Goal: Task Accomplishment & Management: Use online tool/utility

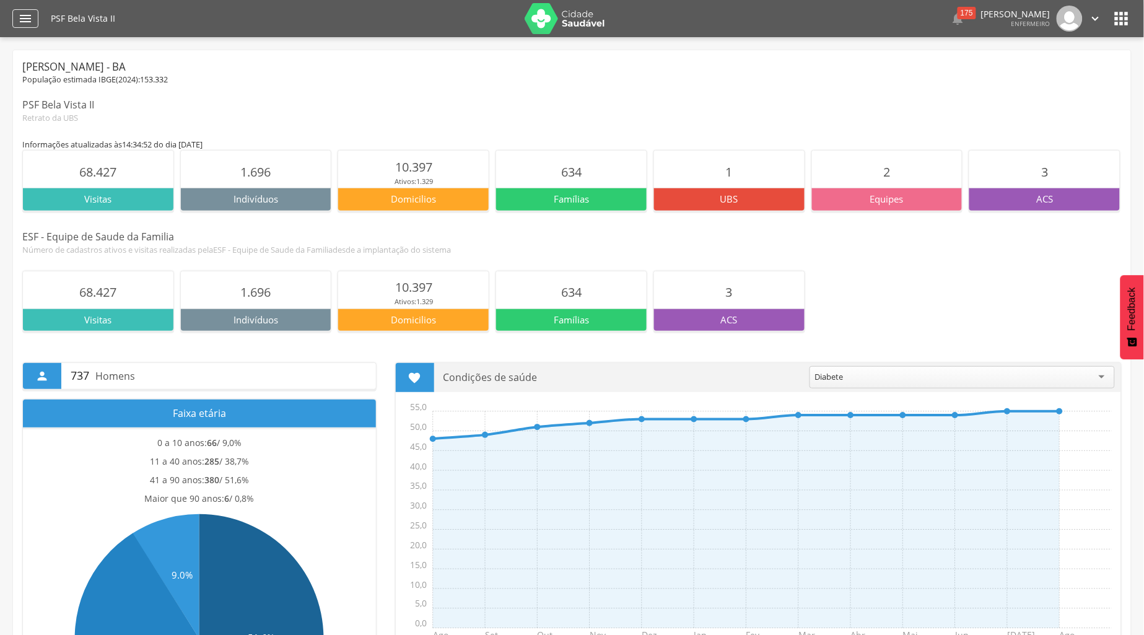
click at [33, 17] on div "" at bounding box center [25, 18] width 26 height 19
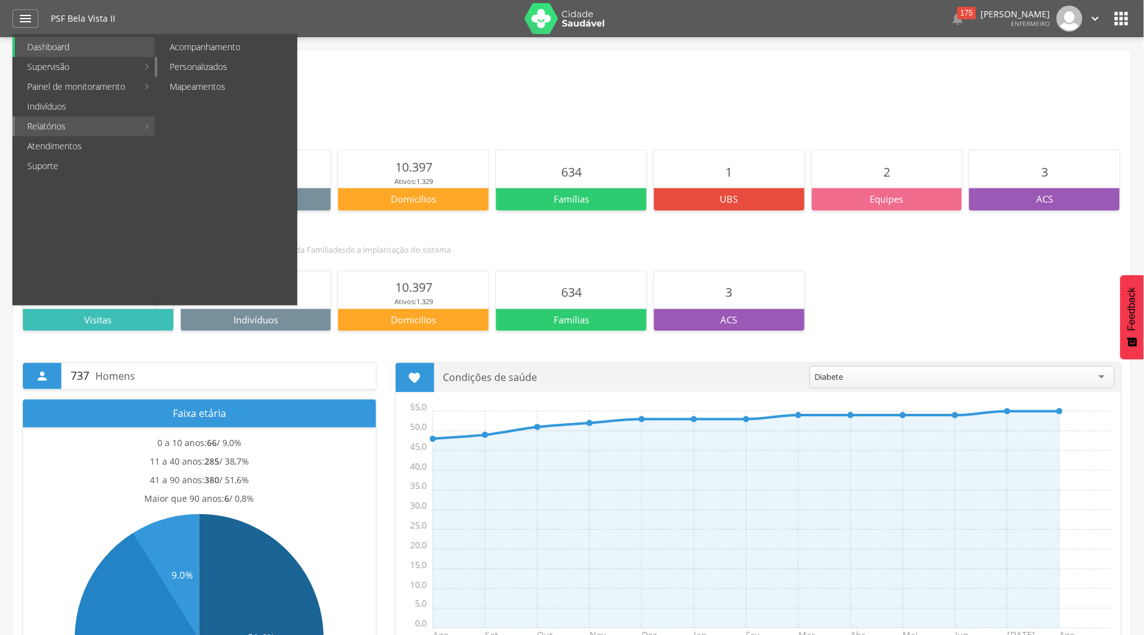
click at [181, 66] on link "Personalizados" at bounding box center [226, 67] width 139 height 20
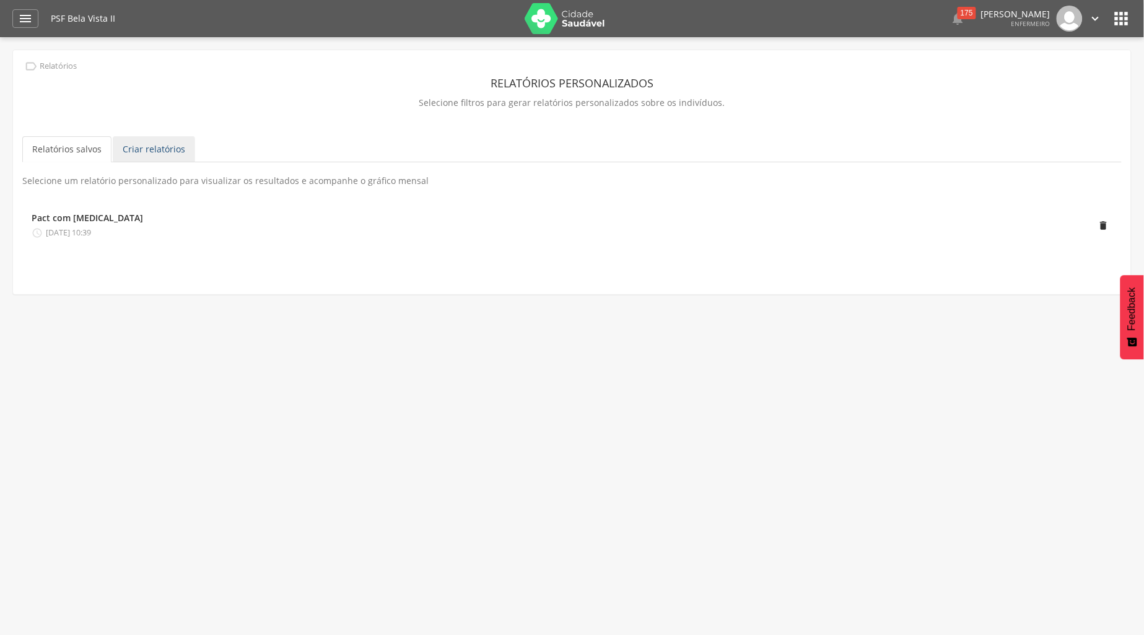
click at [186, 152] on link "Criar relatórios" at bounding box center [154, 149] width 82 height 26
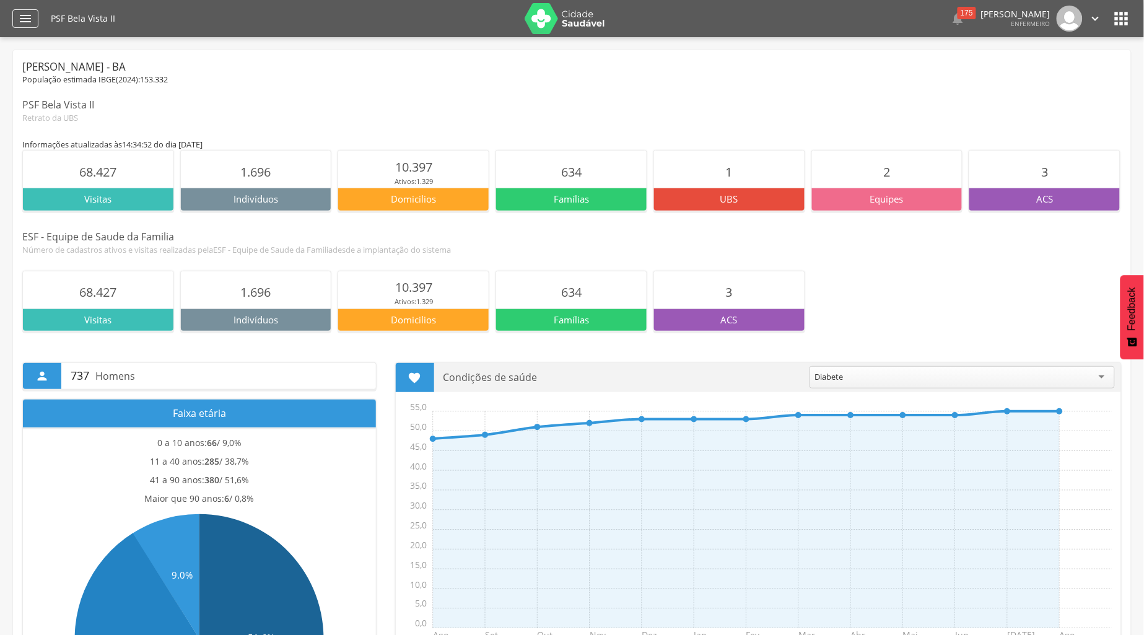
click at [35, 20] on div "" at bounding box center [25, 18] width 26 height 19
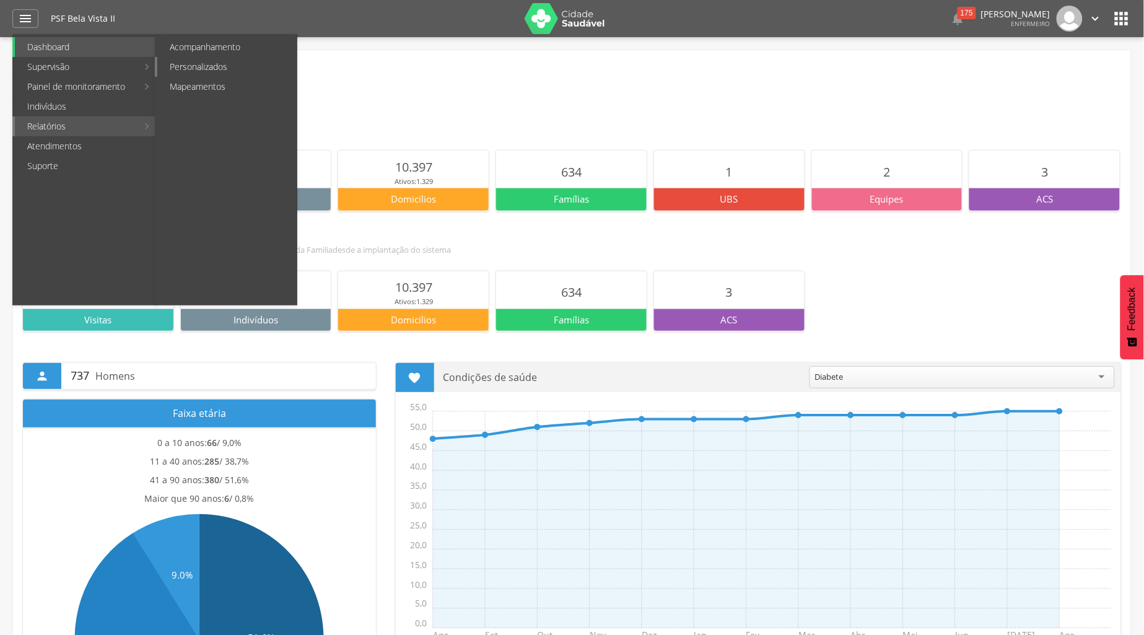
click at [194, 66] on link "Personalizados" at bounding box center [226, 67] width 139 height 20
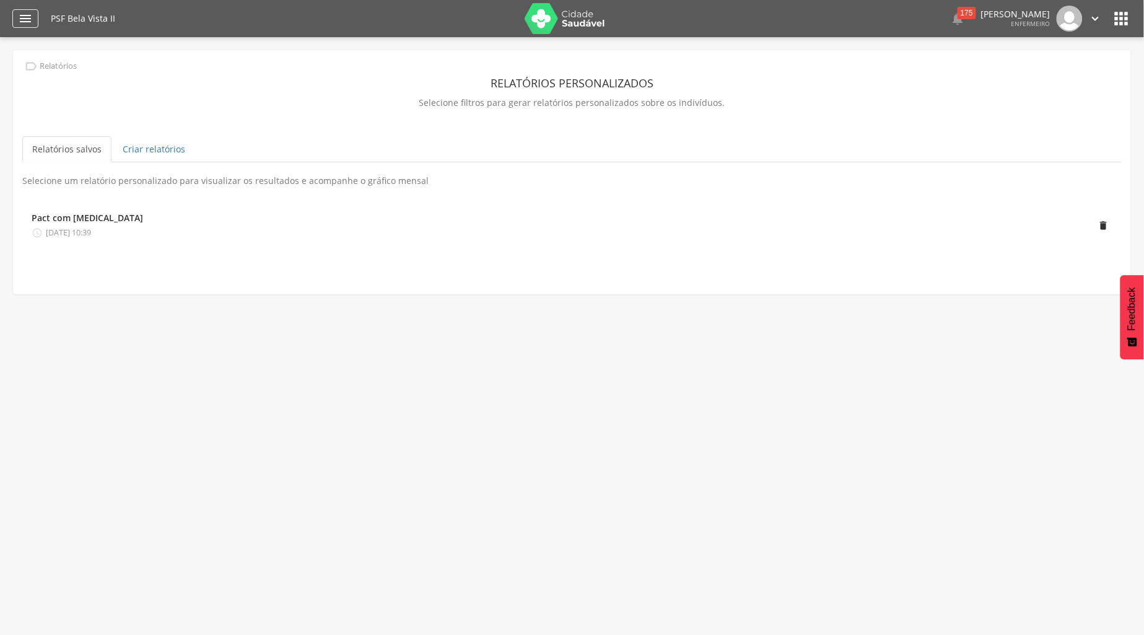
click at [28, 14] on icon "" at bounding box center [25, 18] width 15 height 15
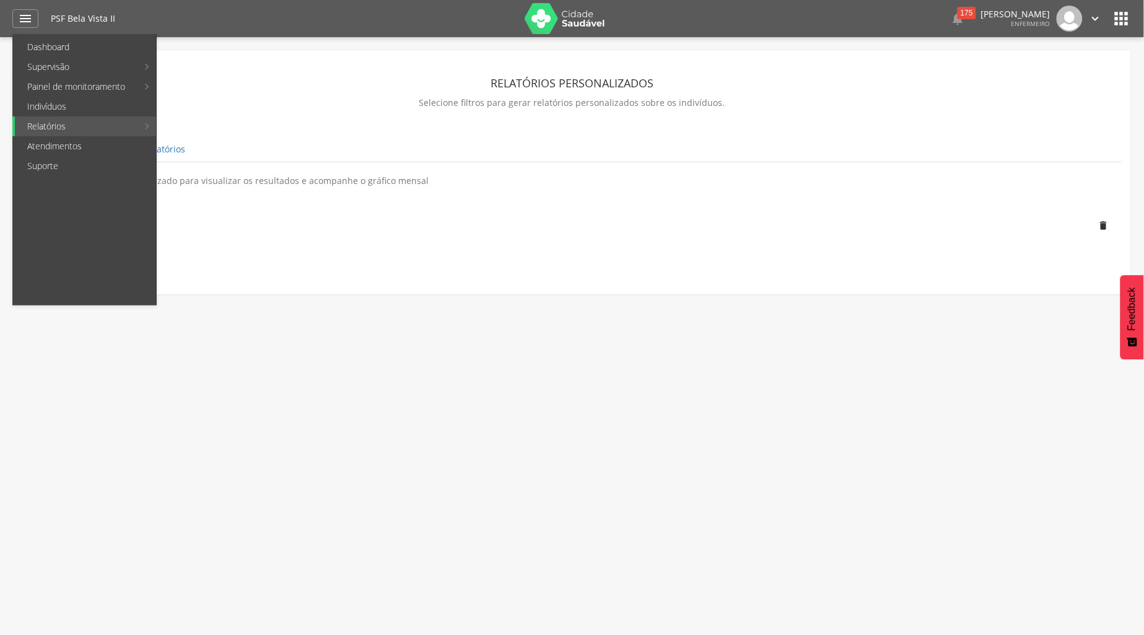
click at [305, 109] on p "Selecione filtros para gerar relatórios personalizados sobre os indivíduos." at bounding box center [571, 102] width 1099 height 17
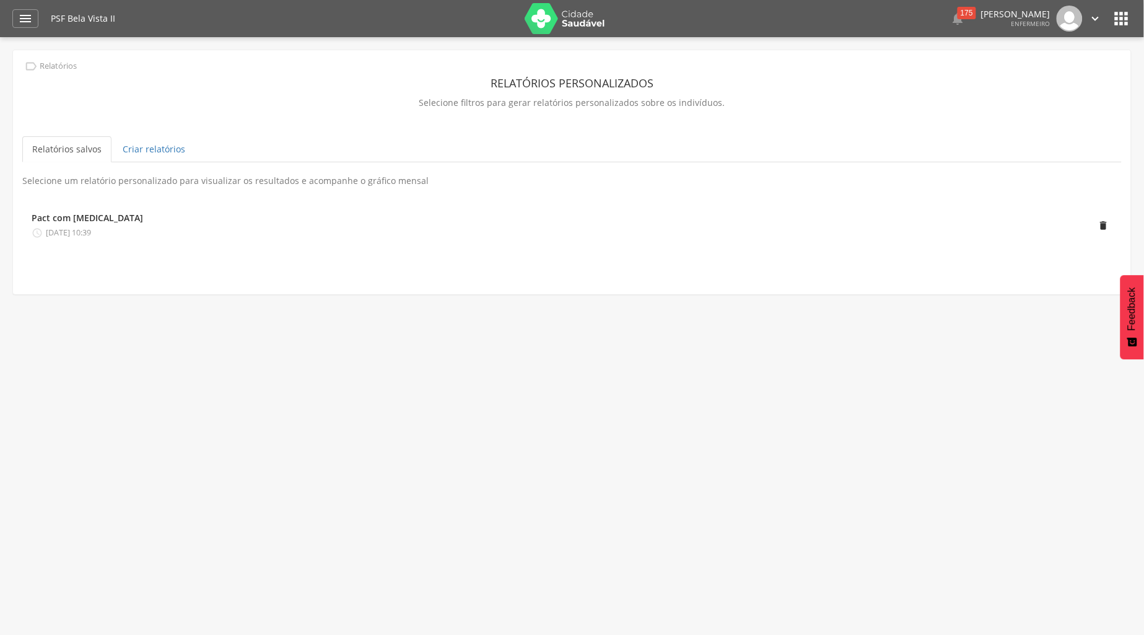
click at [1119, 24] on icon "" at bounding box center [1122, 19] width 20 height 20
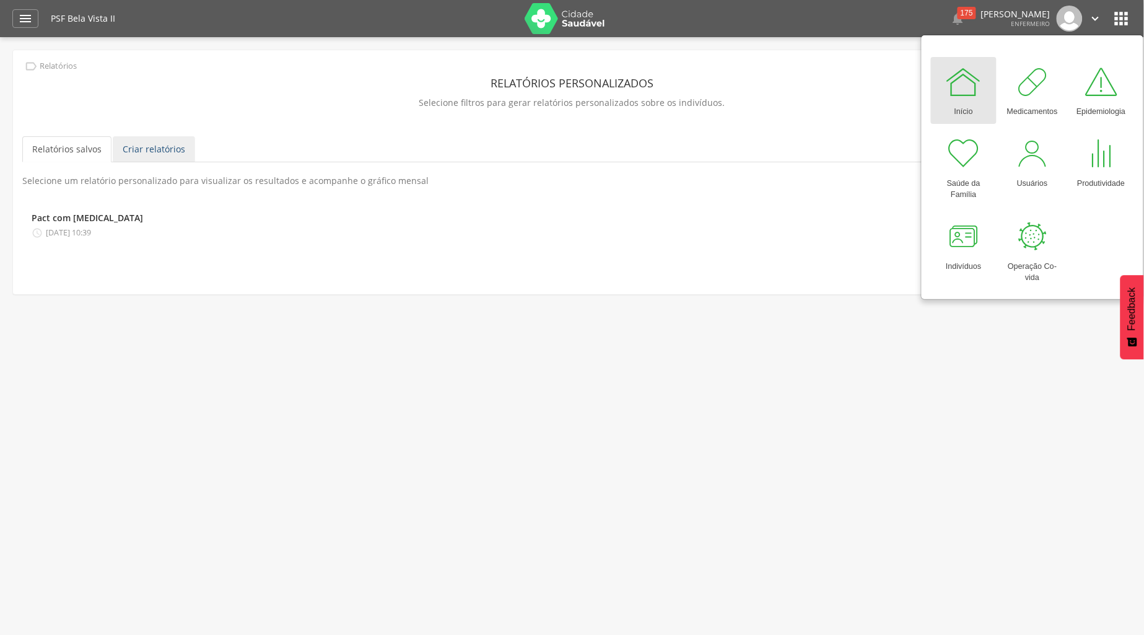
click at [134, 152] on link "Criar relatórios" at bounding box center [154, 149] width 82 height 26
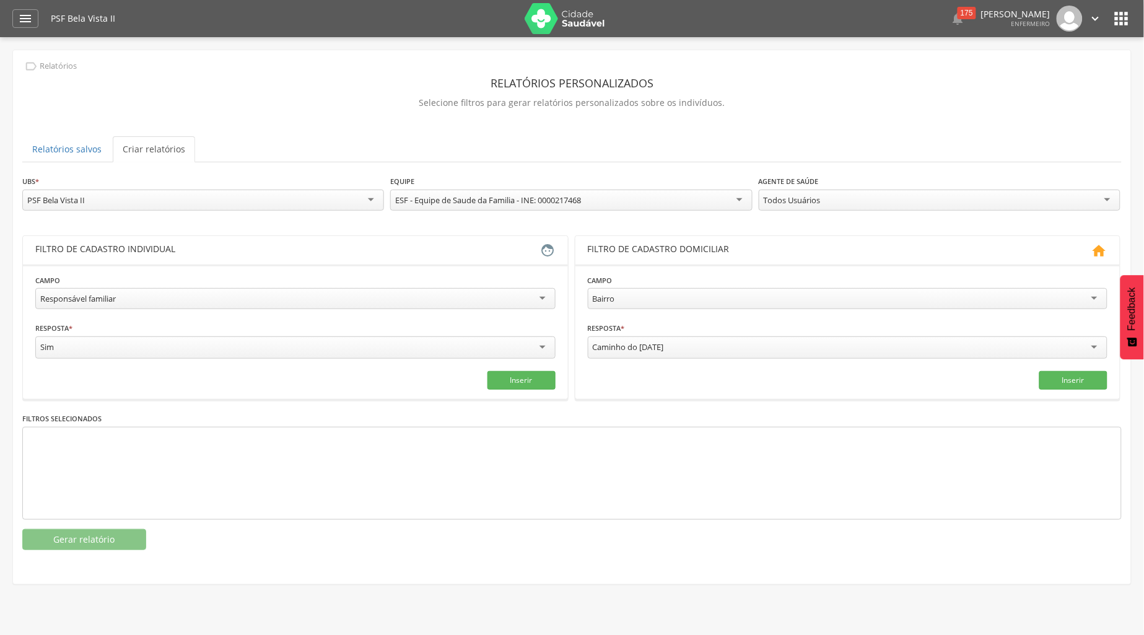
click at [539, 347] on div "Sim" at bounding box center [295, 347] width 520 height 22
click at [541, 299] on div "Responsável familiar" at bounding box center [295, 298] width 520 height 21
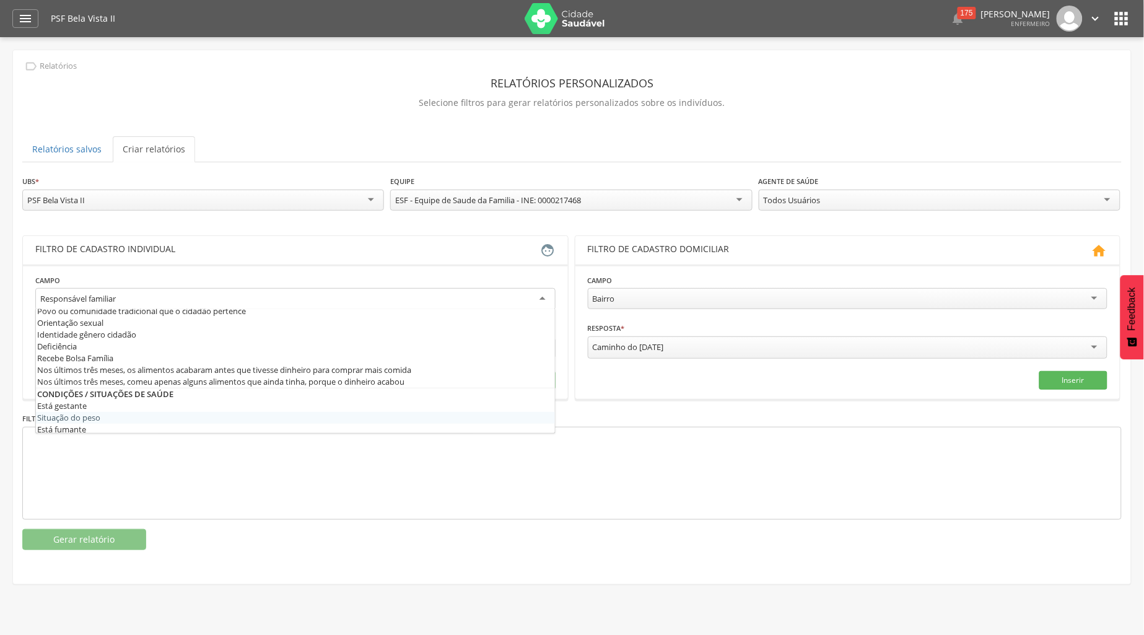
scroll to position [344, 0]
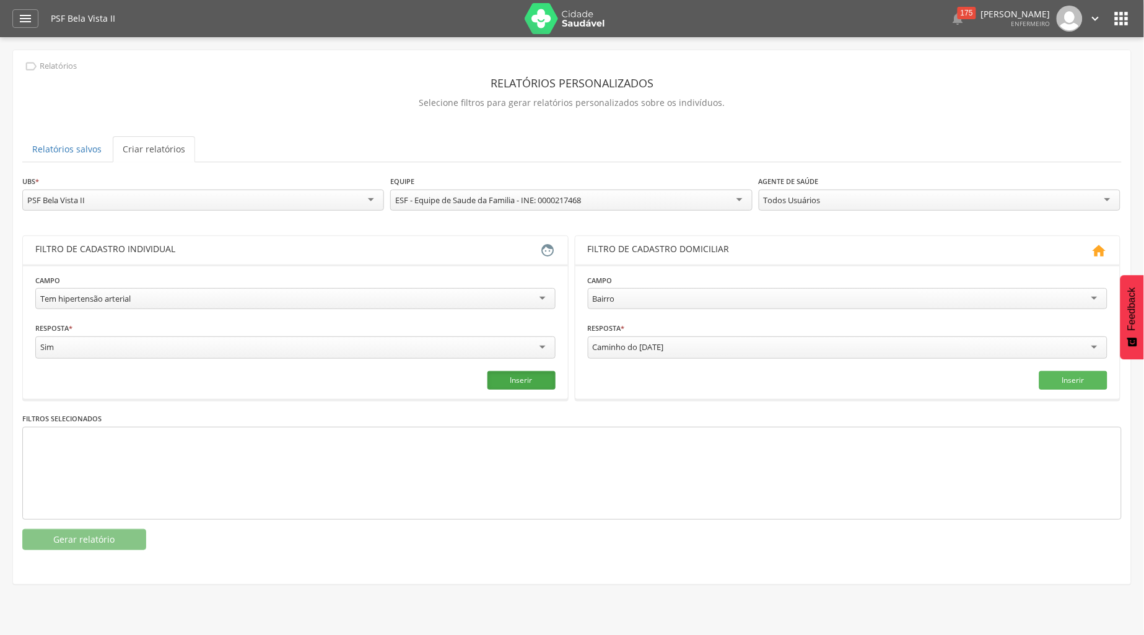
click at [534, 380] on button "Inserir" at bounding box center [521, 380] width 68 height 19
click at [90, 539] on button "Gerar relatório" at bounding box center [84, 539] width 124 height 21
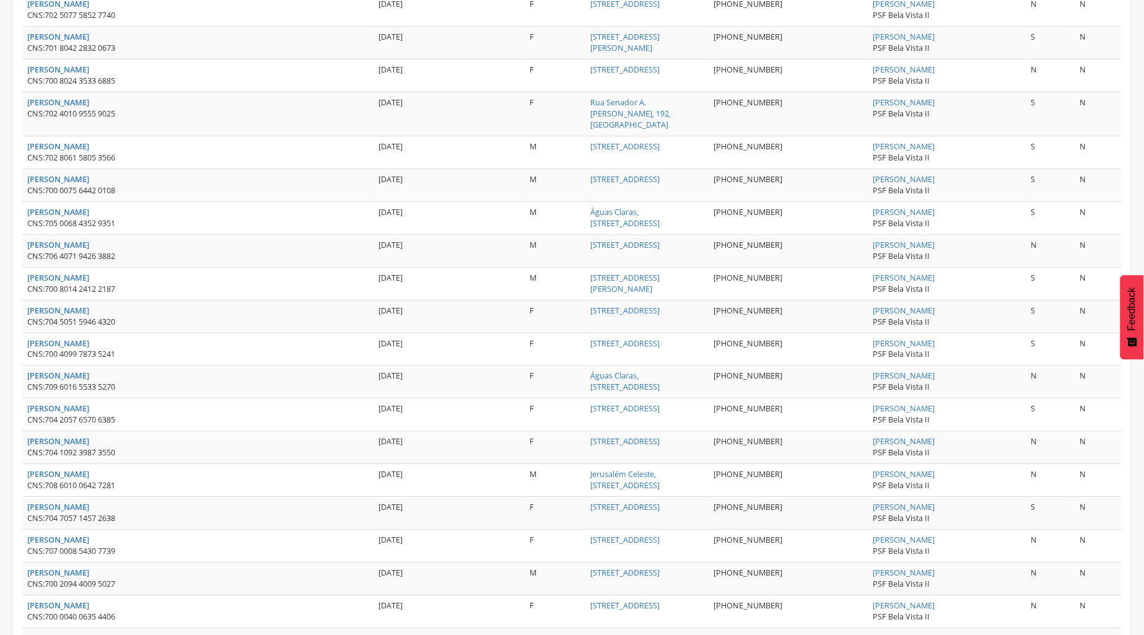
scroll to position [1495, 0]
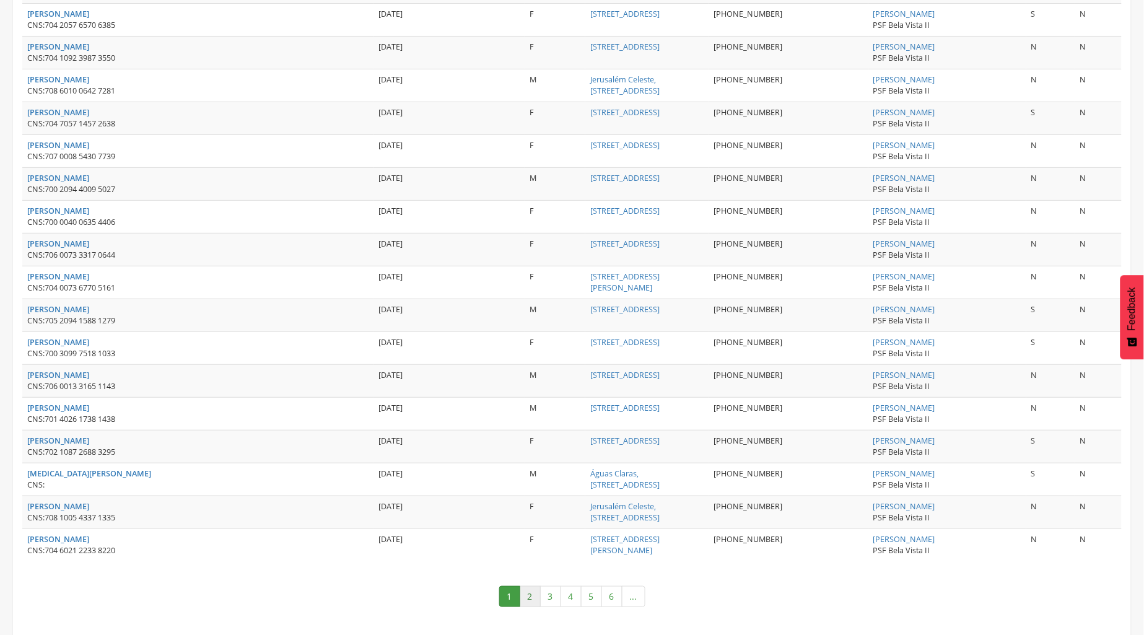
click at [530, 586] on link "2" at bounding box center [530, 596] width 21 height 21
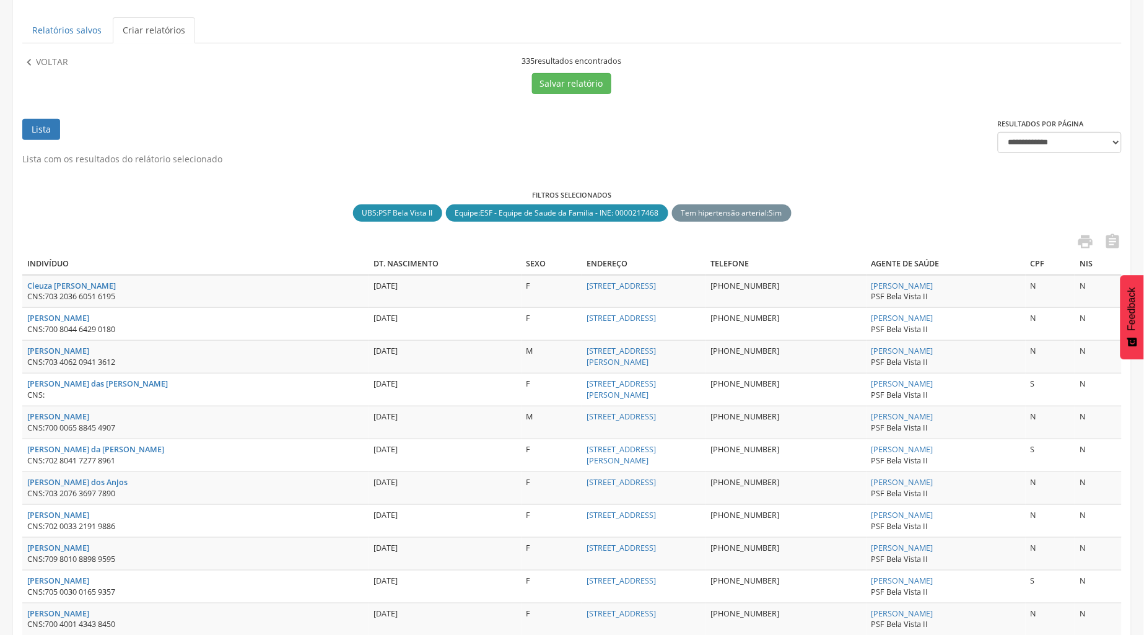
scroll to position [0, 0]
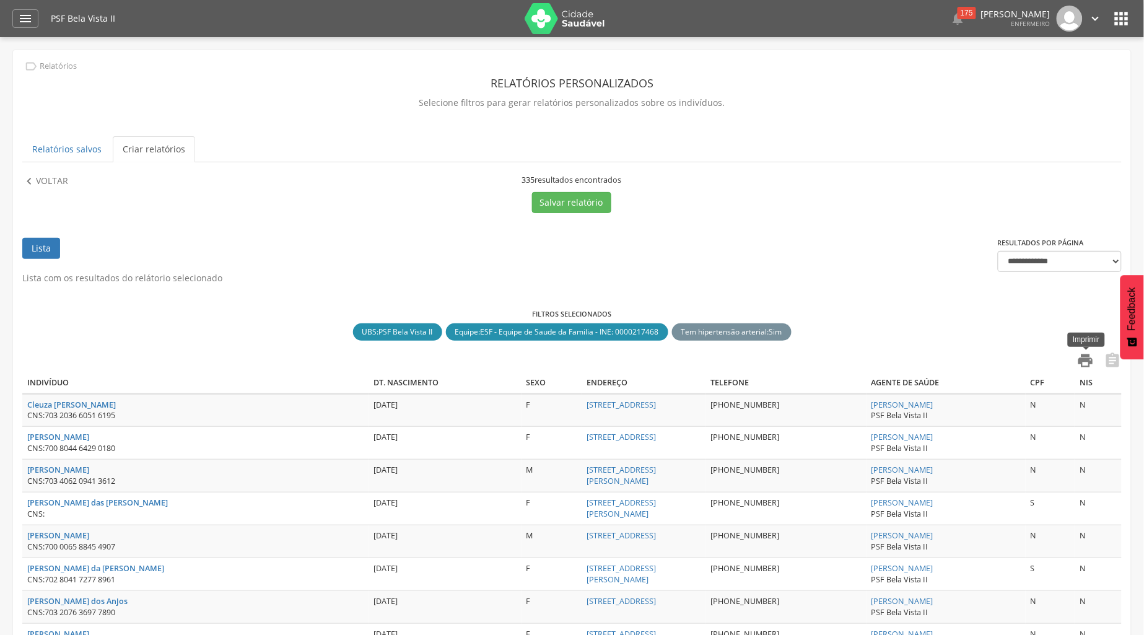
click at [1084, 360] on icon "" at bounding box center [1085, 360] width 17 height 17
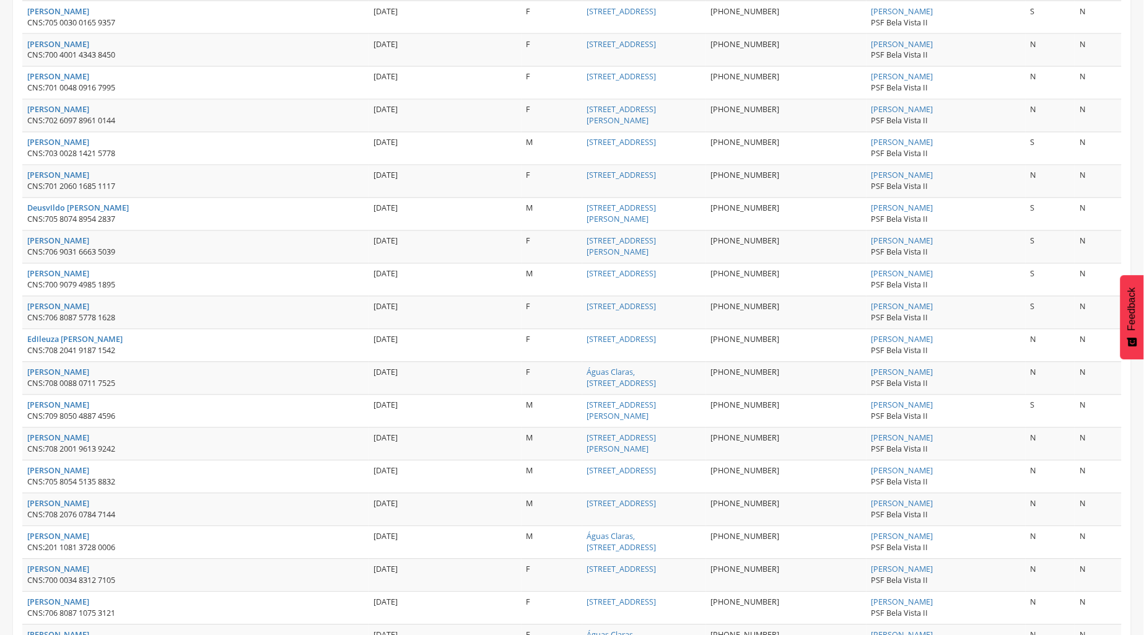
scroll to position [344, 0]
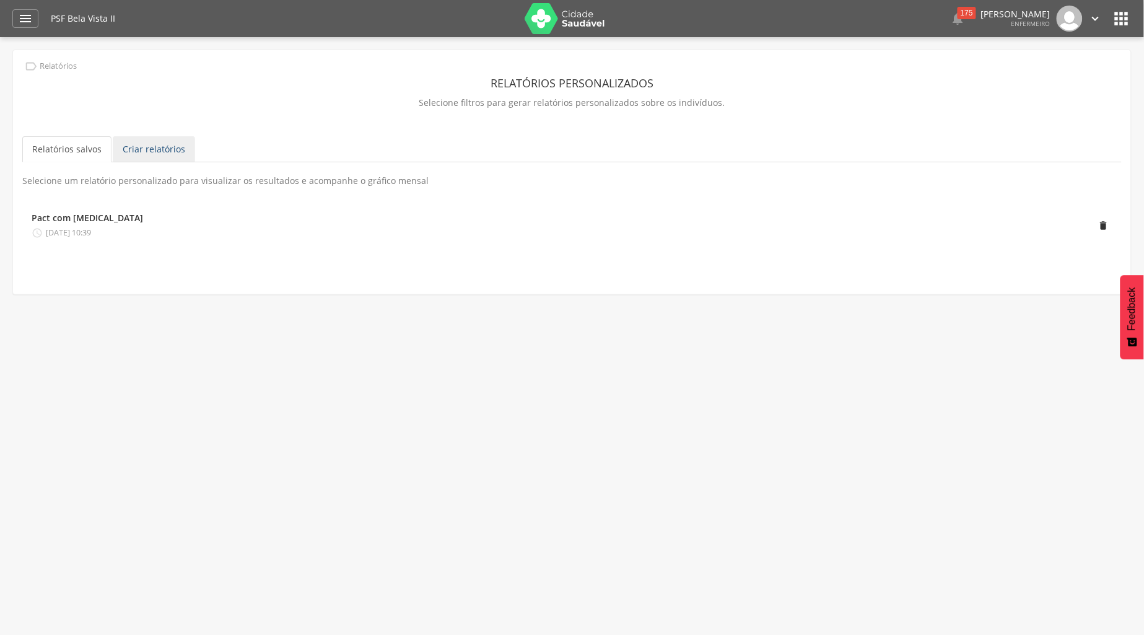
scroll to position [37, 0]
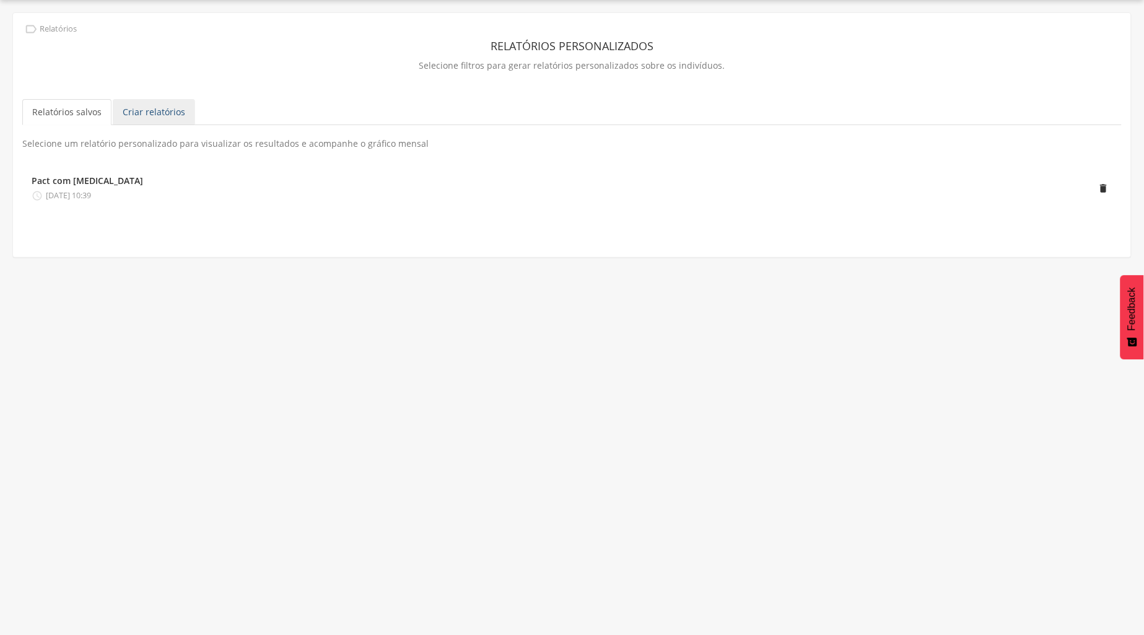
click at [171, 116] on link "Criar relatórios" at bounding box center [154, 112] width 82 height 26
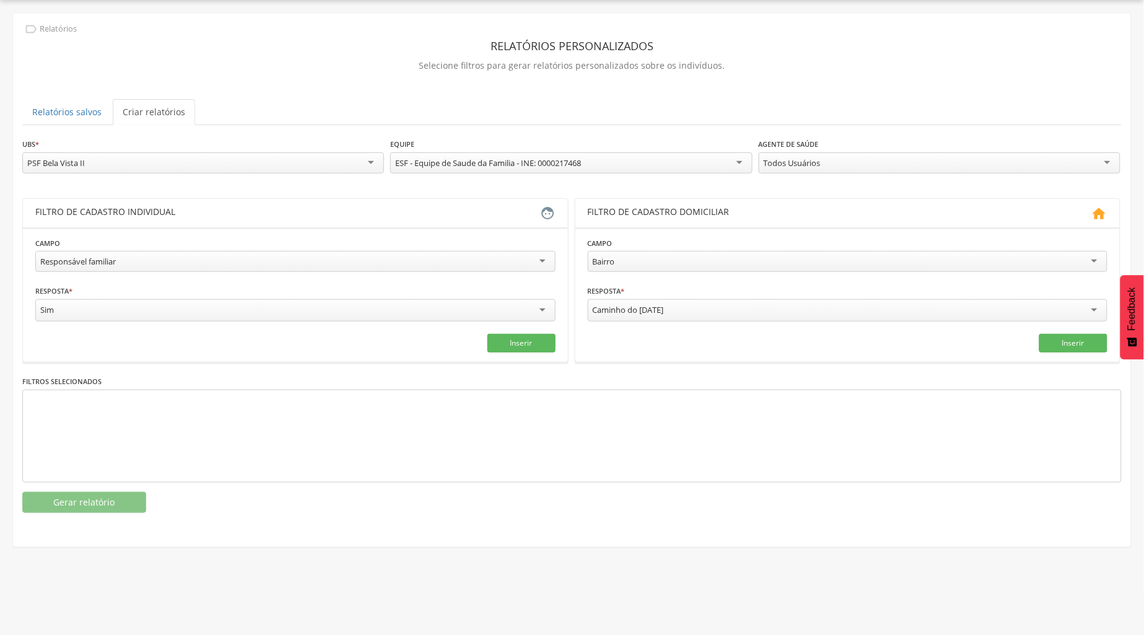
click at [543, 264] on div "Responsável familiar" at bounding box center [295, 261] width 520 height 21
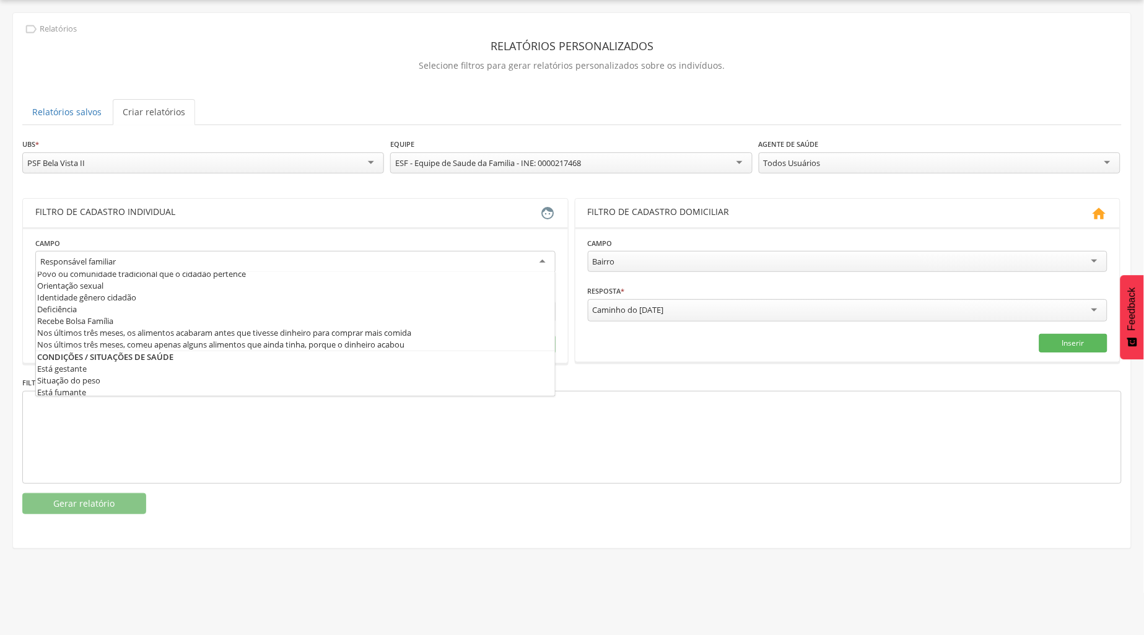
scroll to position [344, 0]
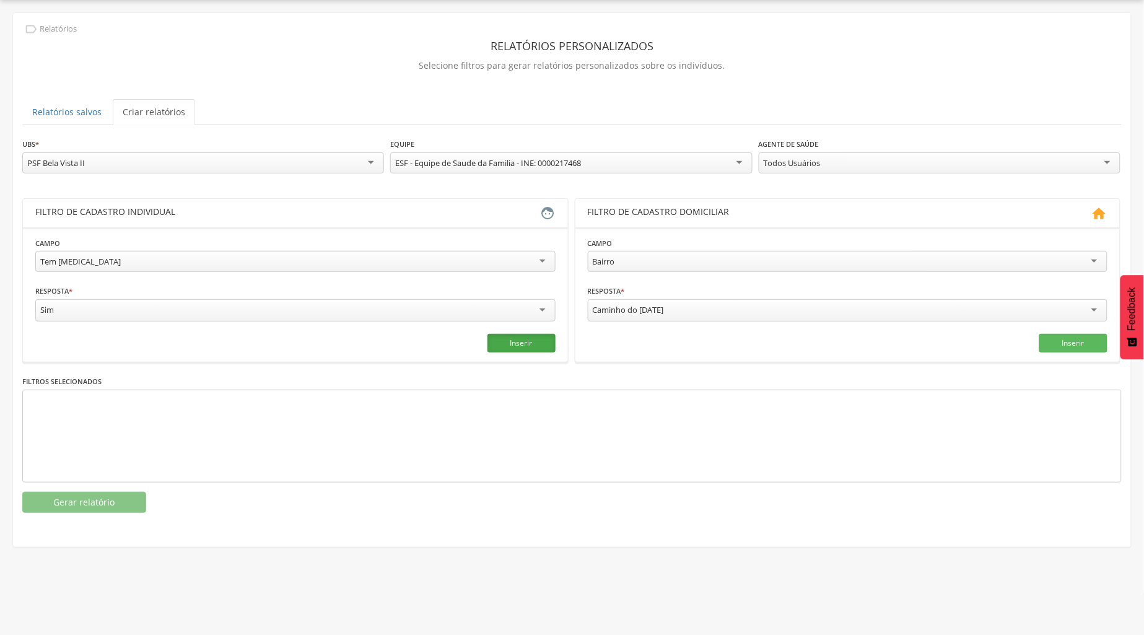
click at [531, 348] on button "Inserir" at bounding box center [521, 343] width 68 height 19
click at [91, 497] on button "Gerar relatório" at bounding box center [84, 502] width 124 height 21
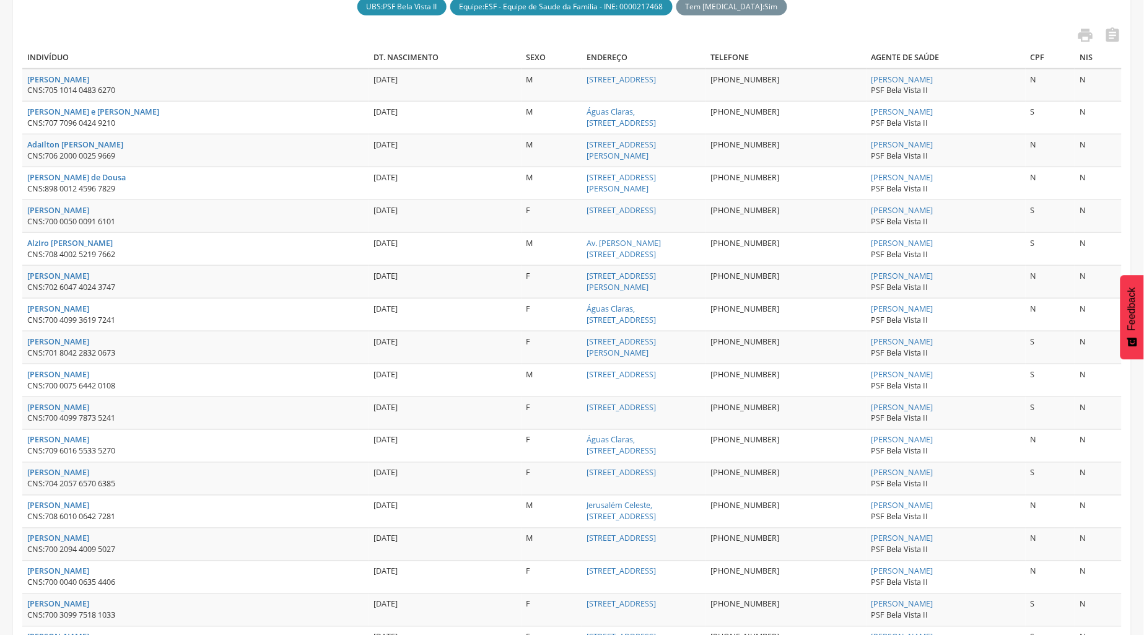
scroll to position [0, 0]
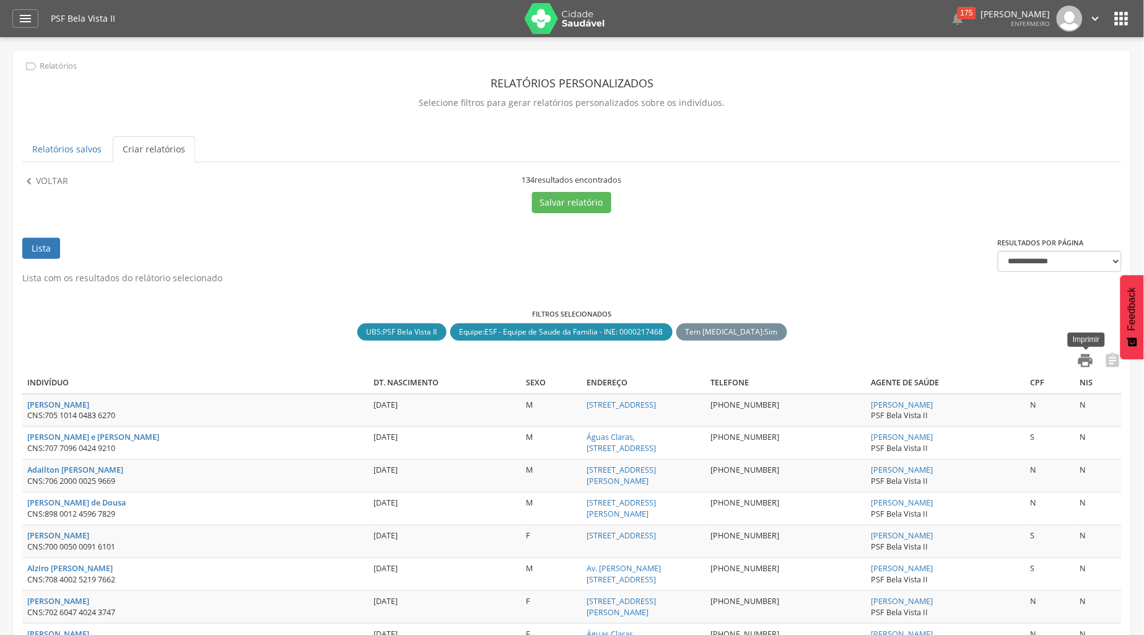
click at [1088, 361] on icon "" at bounding box center [1085, 360] width 17 height 17
click at [1128, 24] on icon "" at bounding box center [1122, 19] width 20 height 20
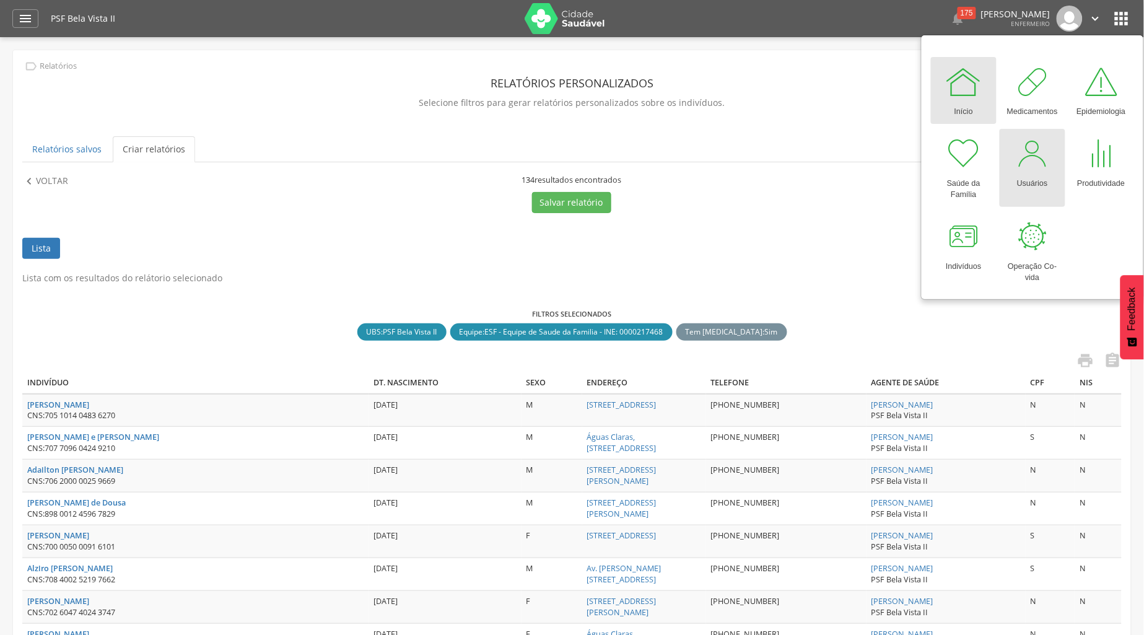
click at [1037, 165] on div at bounding box center [1032, 153] width 37 height 37
